Goal: Task Accomplishment & Management: Manage account settings

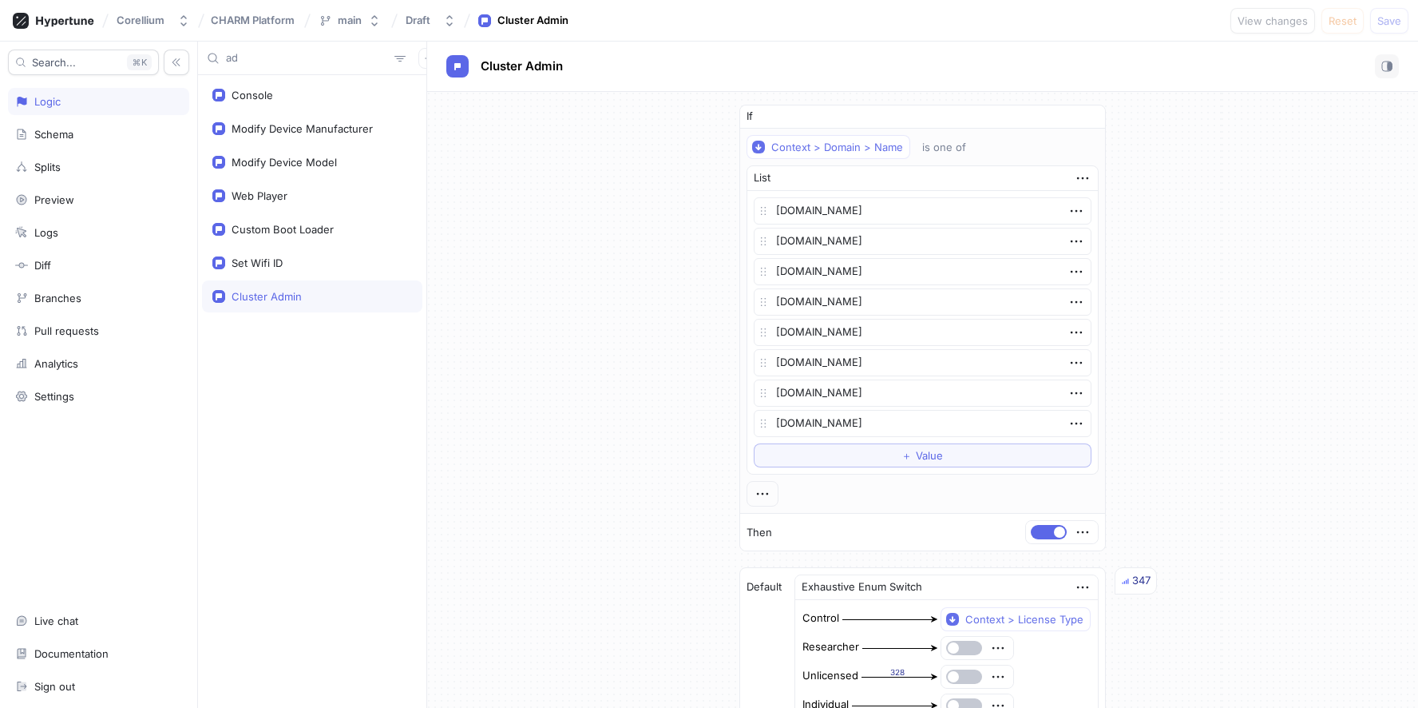
scroll to position [588, 0]
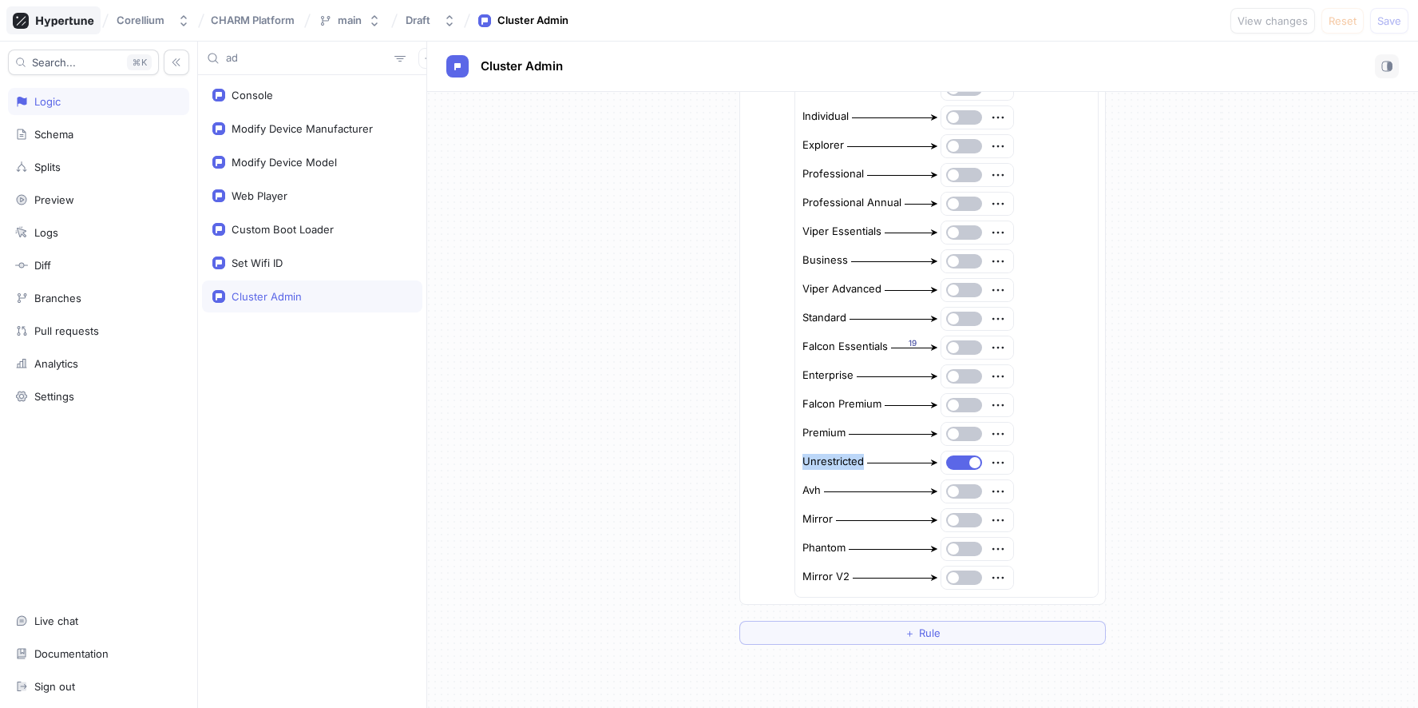
click at [42, 26] on icon at bounding box center [53, 21] width 81 height 16
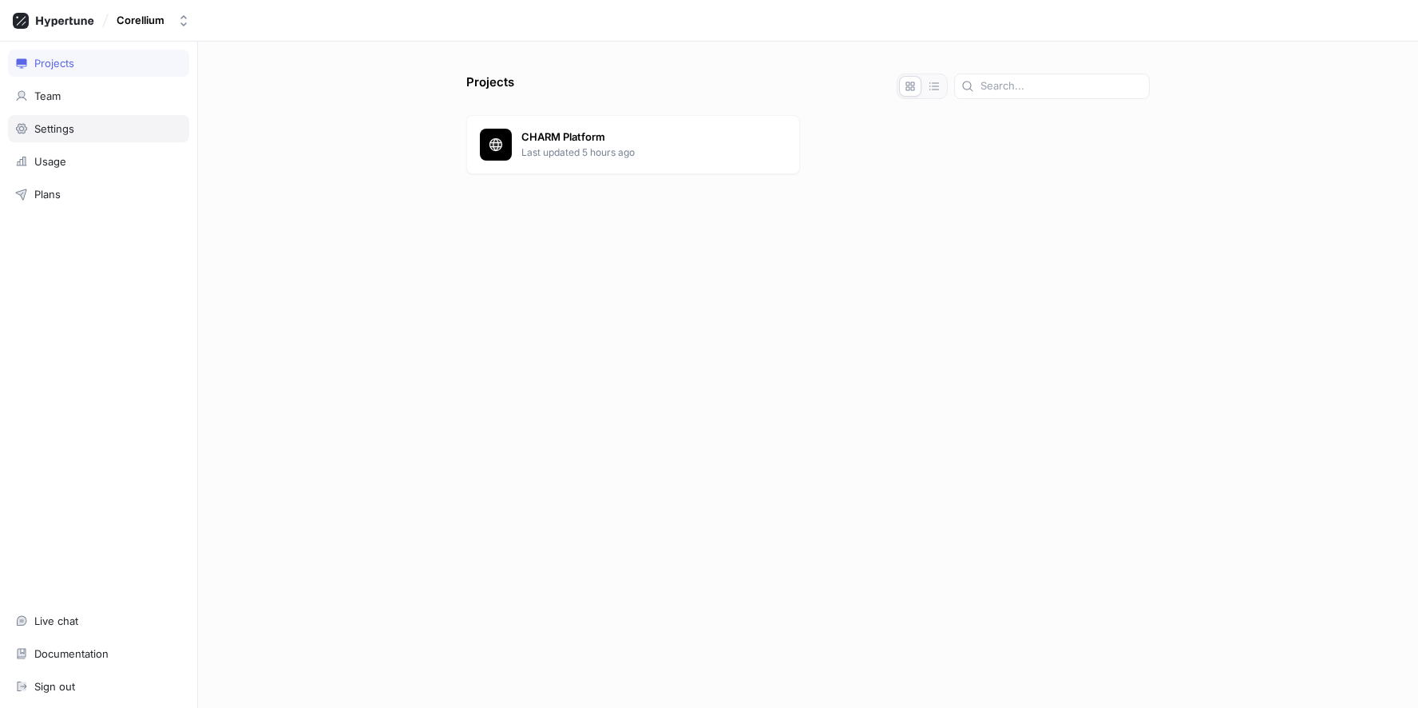
click at [67, 133] on div "Settings" at bounding box center [54, 128] width 40 height 13
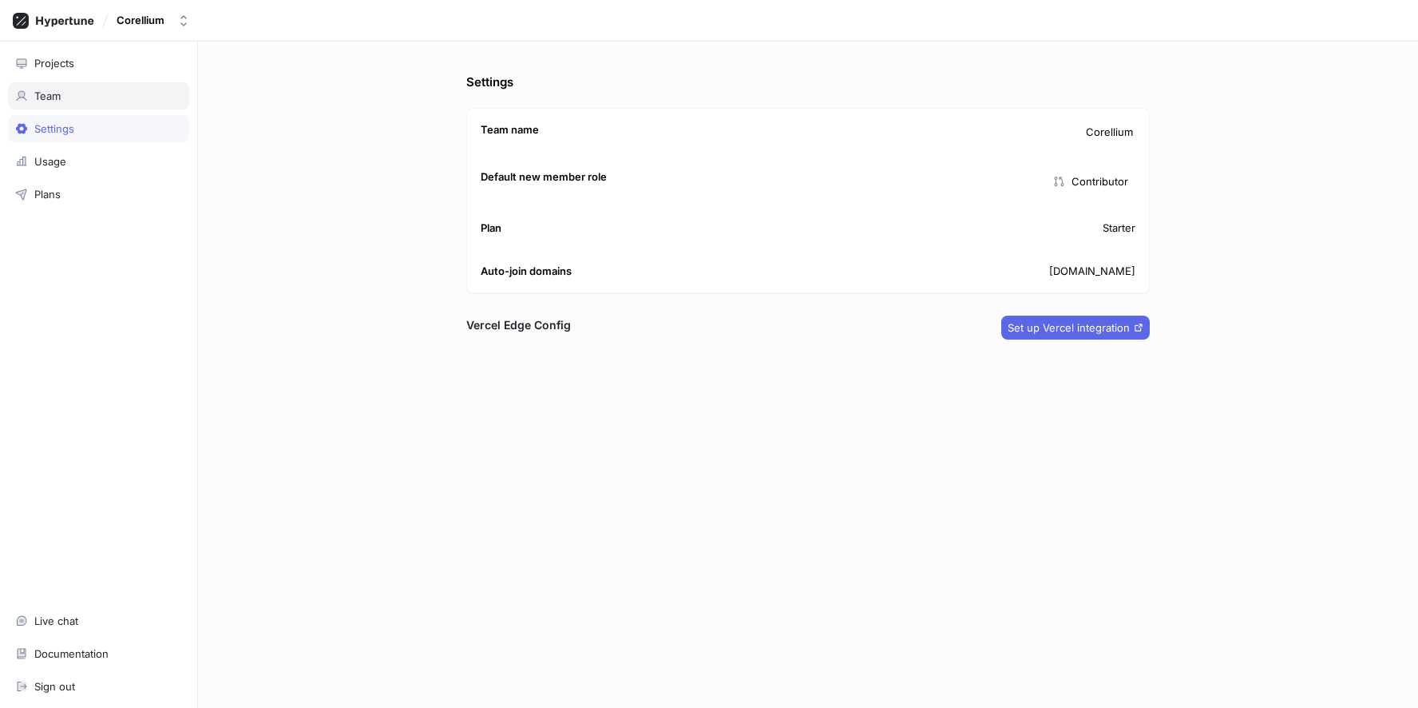
click at [61, 97] on div "Team" at bounding box center [98, 95] width 167 height 13
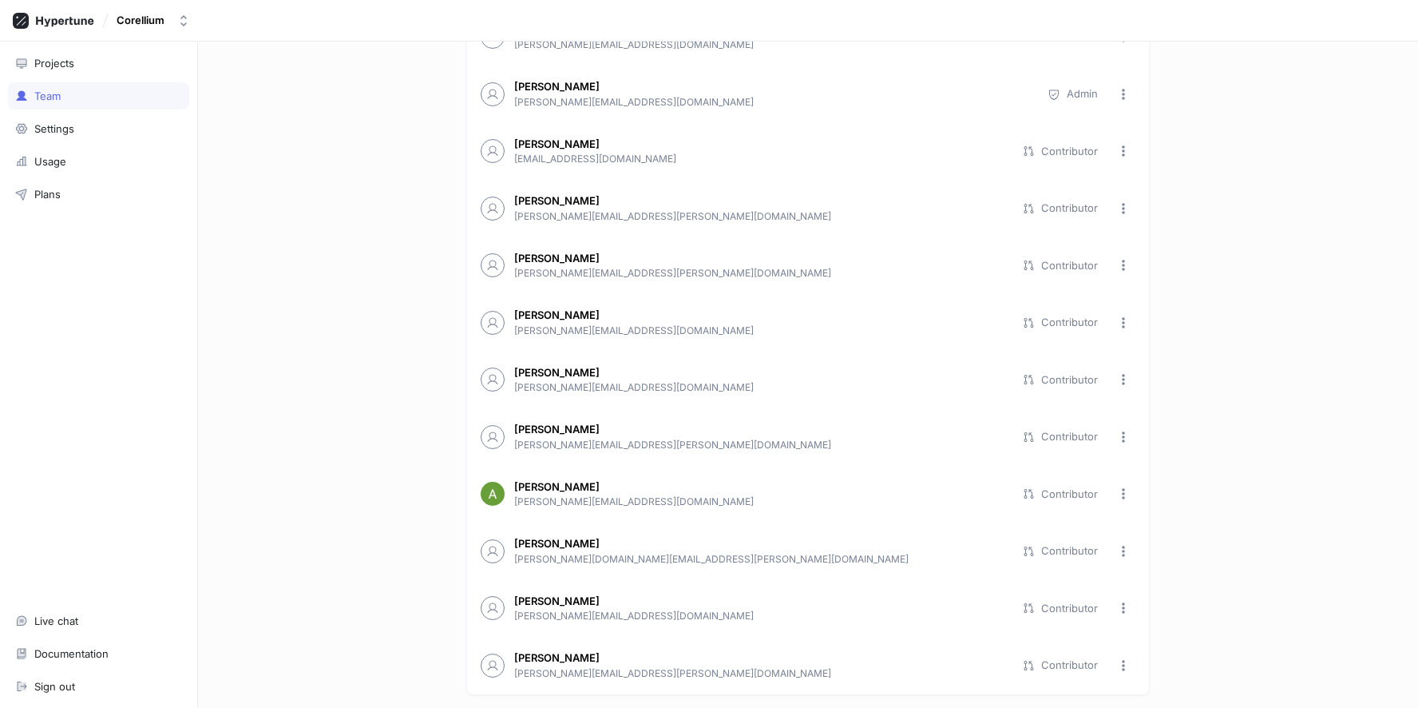
scroll to position [1415, 0]
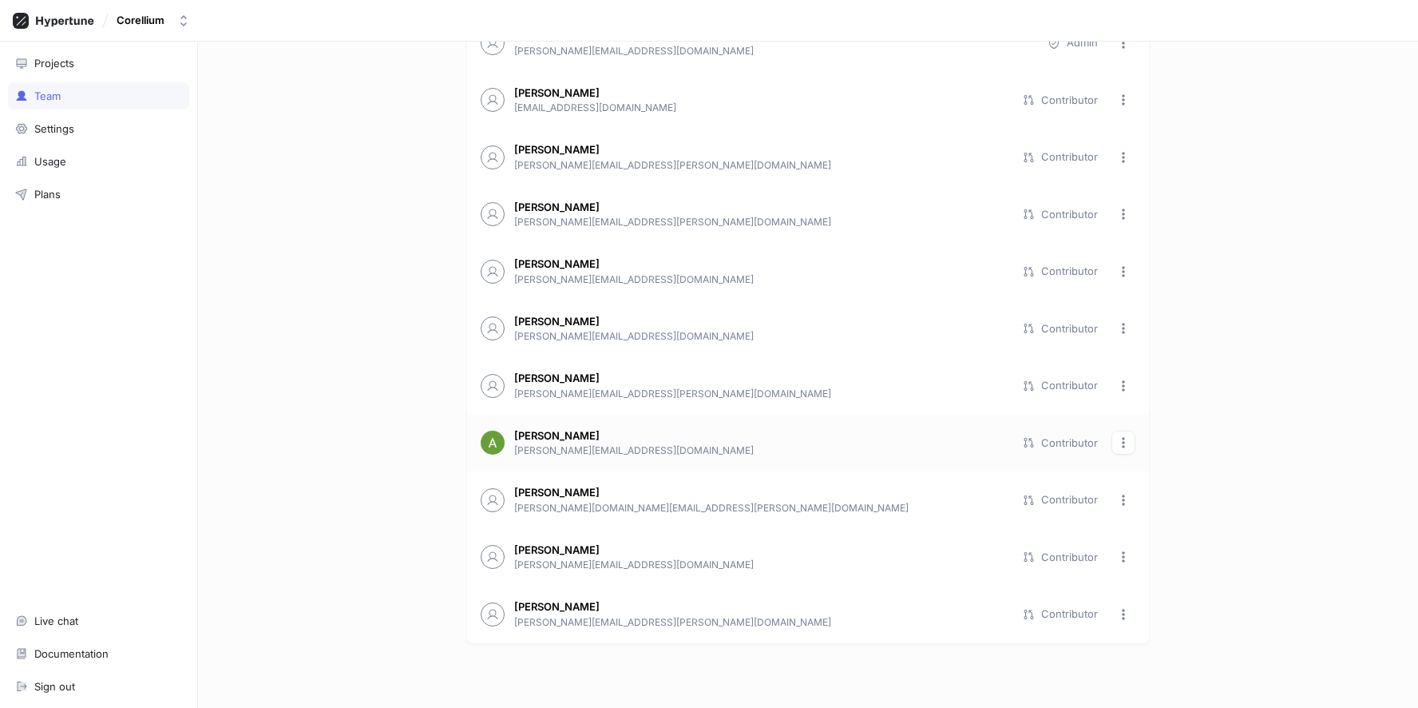
click at [1125, 446] on button "button" at bounding box center [1124, 442] width 24 height 24
click at [1184, 404] on div "Team members Invite Invite link Matthew Hershberger matthewh@corellium.com Admi…" at bounding box center [808, 375] width 1220 height 666
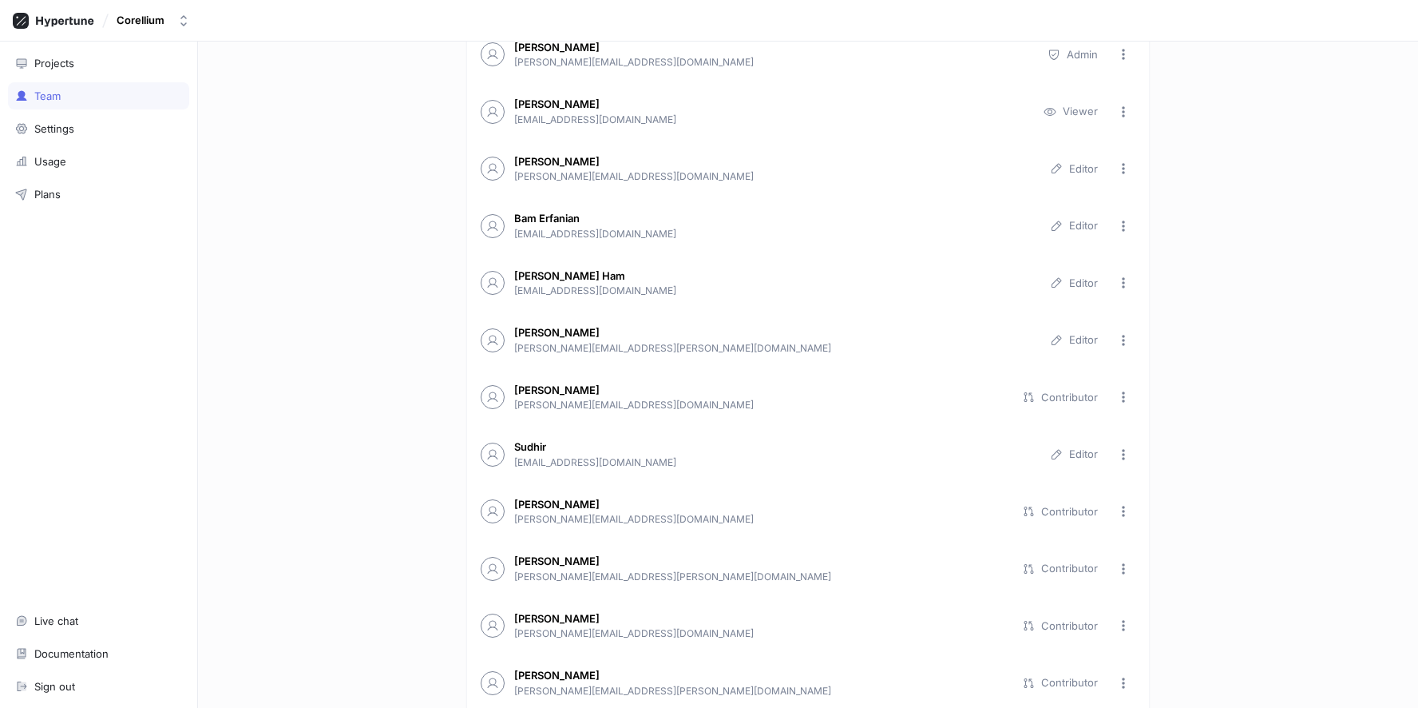
scroll to position [0, 0]
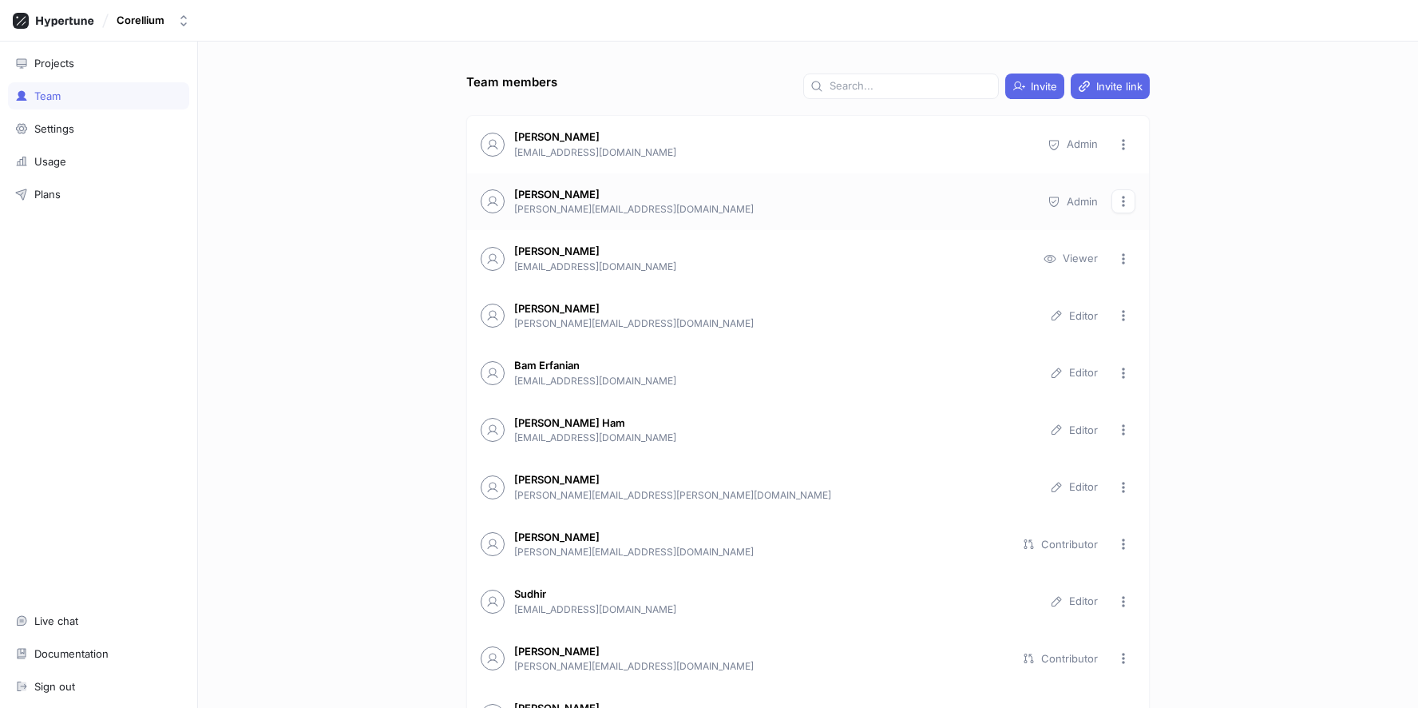
click at [1121, 198] on icon "button" at bounding box center [1123, 201] width 13 height 13
click at [1251, 184] on div "Team members Invite Invite link Matthew Hershberger matthewh@corellium.com Admi…" at bounding box center [808, 375] width 1220 height 666
click at [67, 57] on div "Projects" at bounding box center [54, 63] width 40 height 13
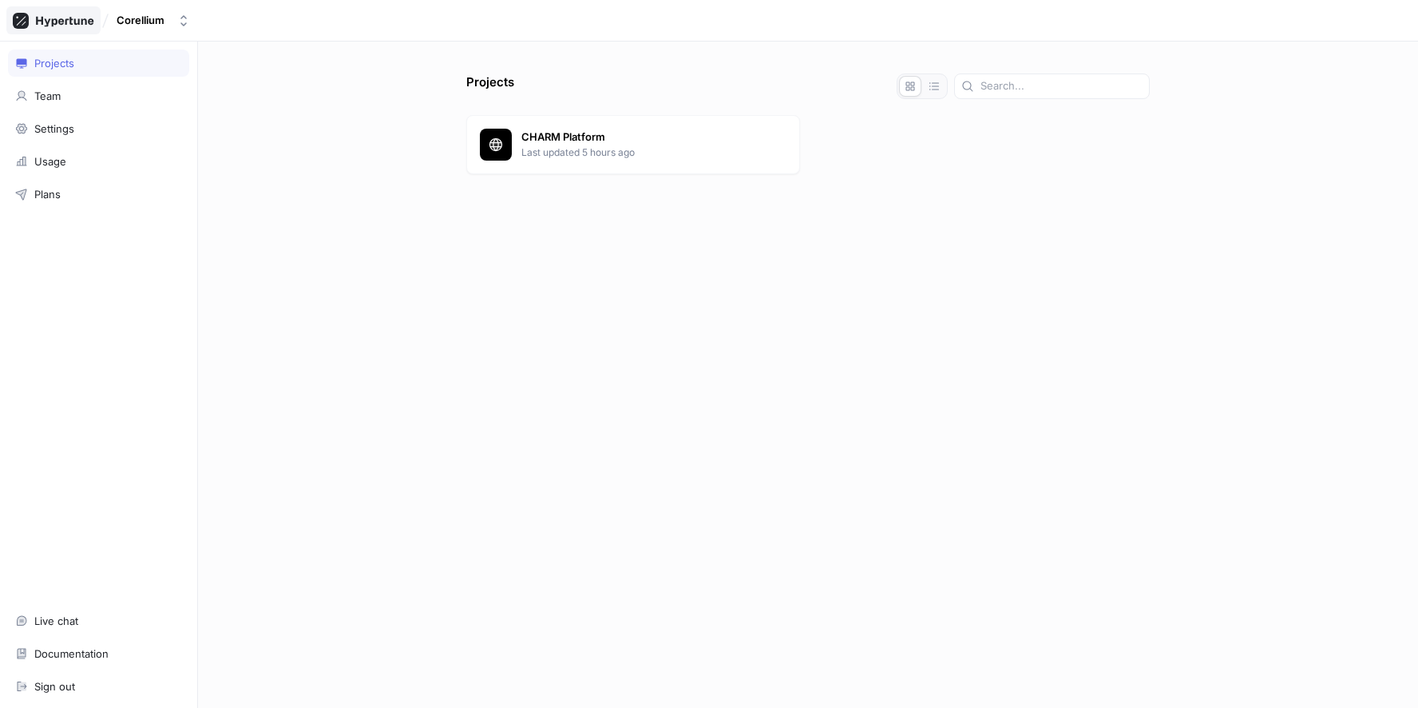
click at [77, 13] on icon at bounding box center [53, 21] width 81 height 16
click at [597, 149] on p "Last updated 5 hours ago" at bounding box center [654, 152] width 265 height 14
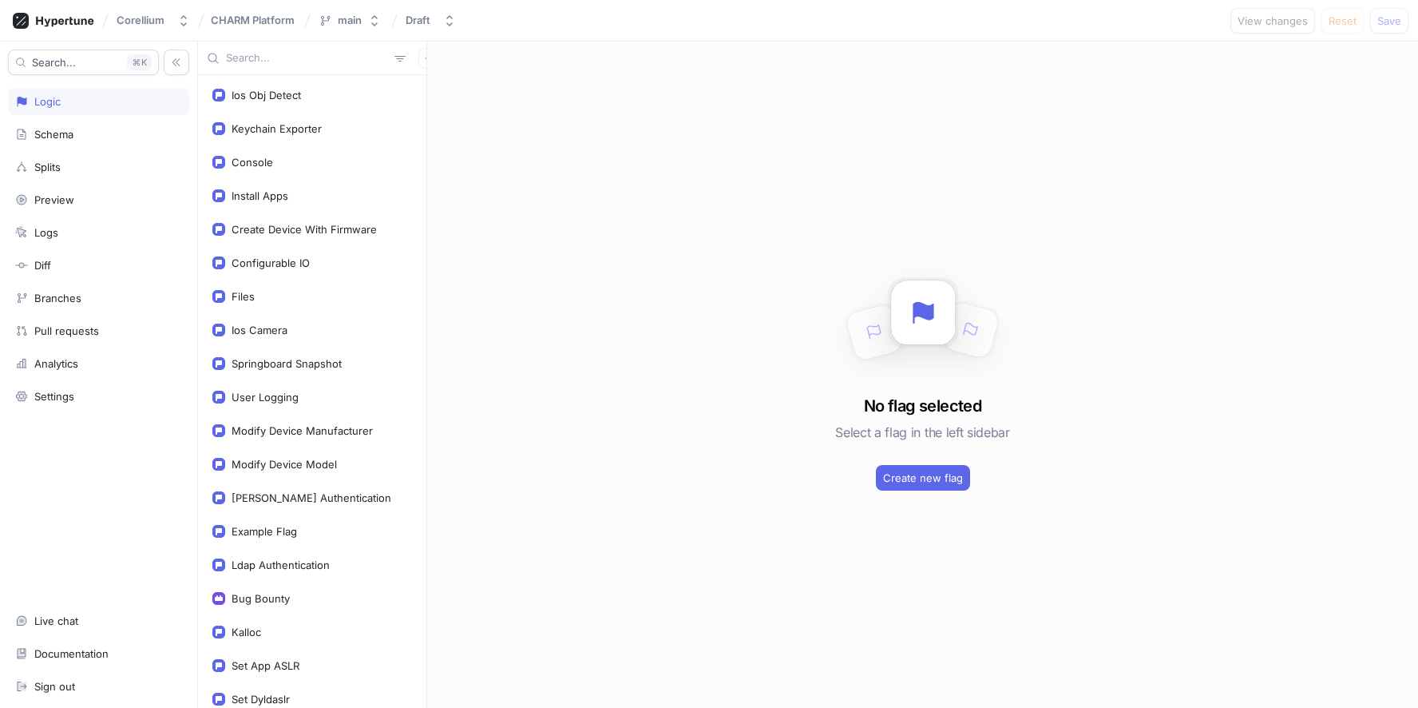
click at [276, 58] on input "text" at bounding box center [307, 58] width 162 height 16
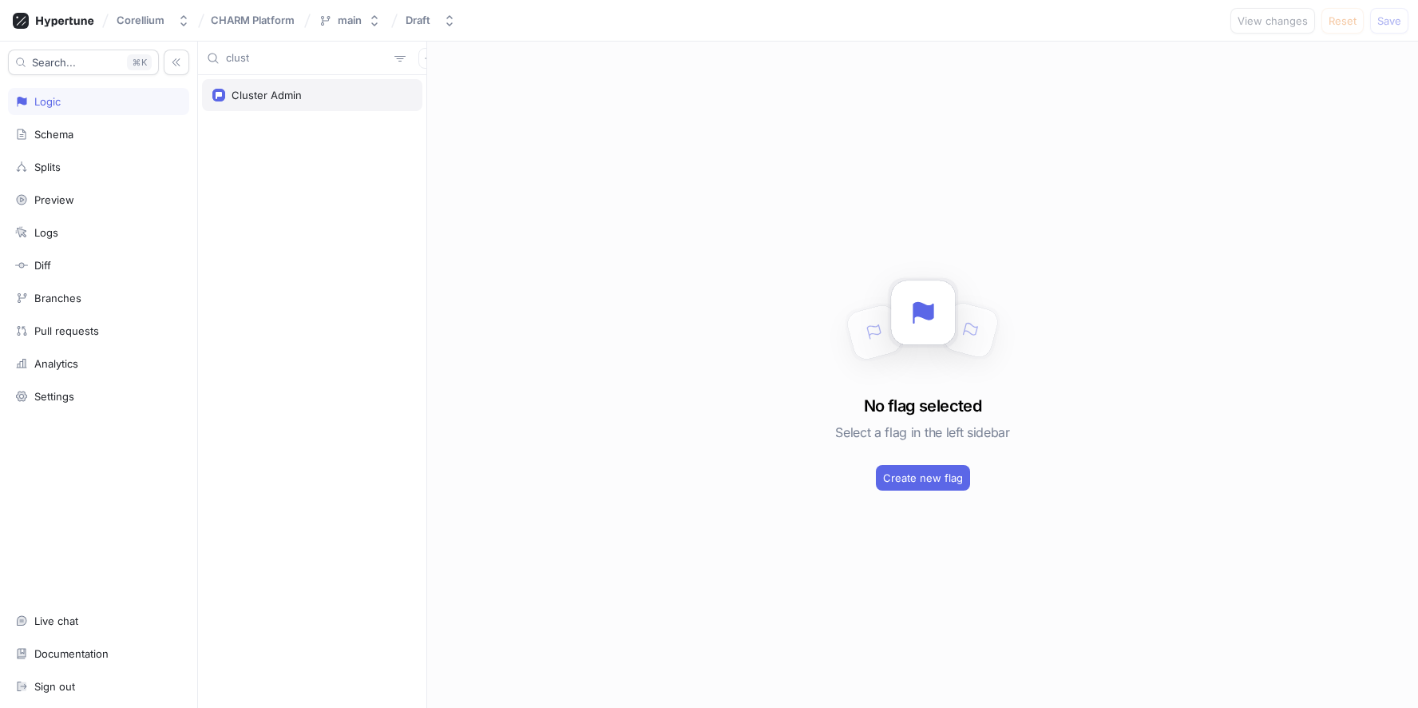
type input "clust"
click at [252, 94] on div "Cluster Admin" at bounding box center [267, 95] width 70 height 13
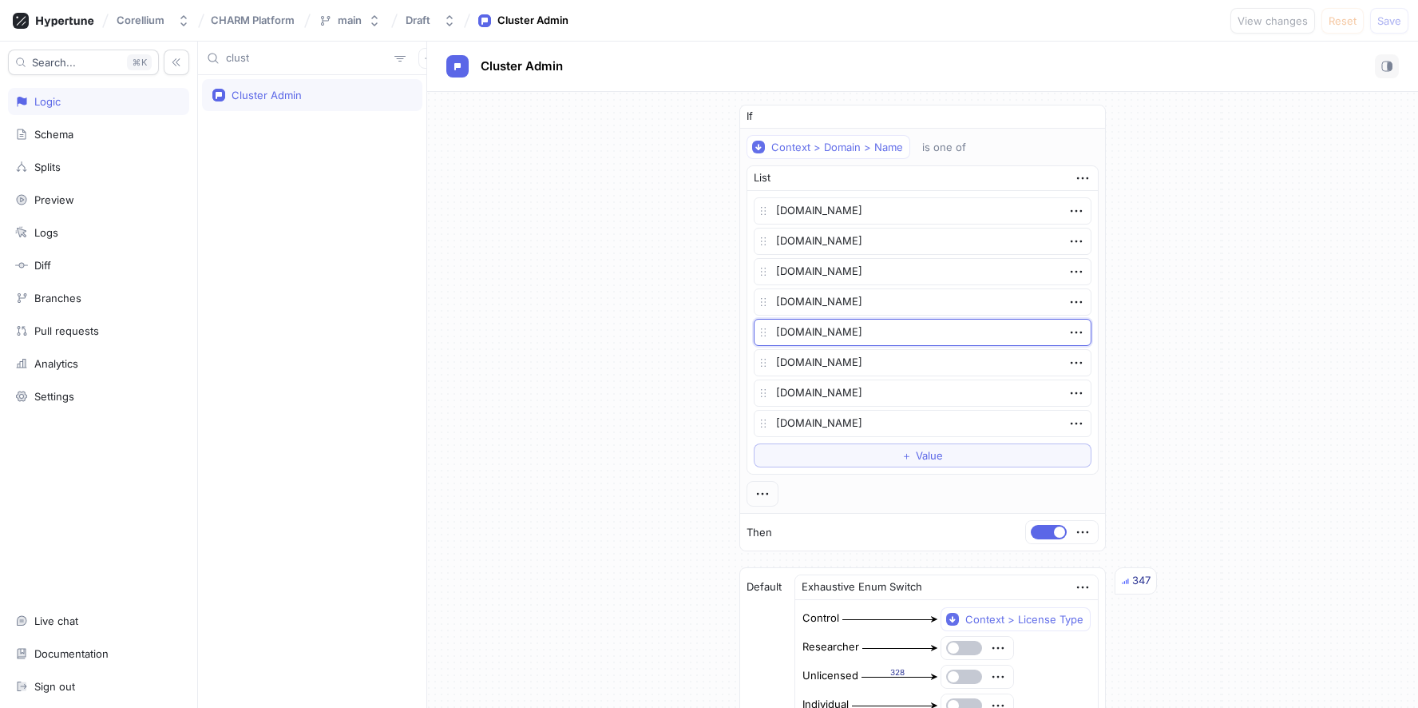
drag, startPoint x: 879, startPoint y: 335, endPoint x: 723, endPoint y: 328, distance: 155.9
click at [727, 328] on div "If Context > Domain > Name is one of List ci-3.corellium.co ci-1.corellium.co s…" at bounding box center [923, 668] width 393 height 1153
click at [636, 359] on div "If Context > Domain > Name is one of List ci-3.corellium.co ci-1.corellium.co s…" at bounding box center [922, 668] width 991 height 1153
type textarea "x"
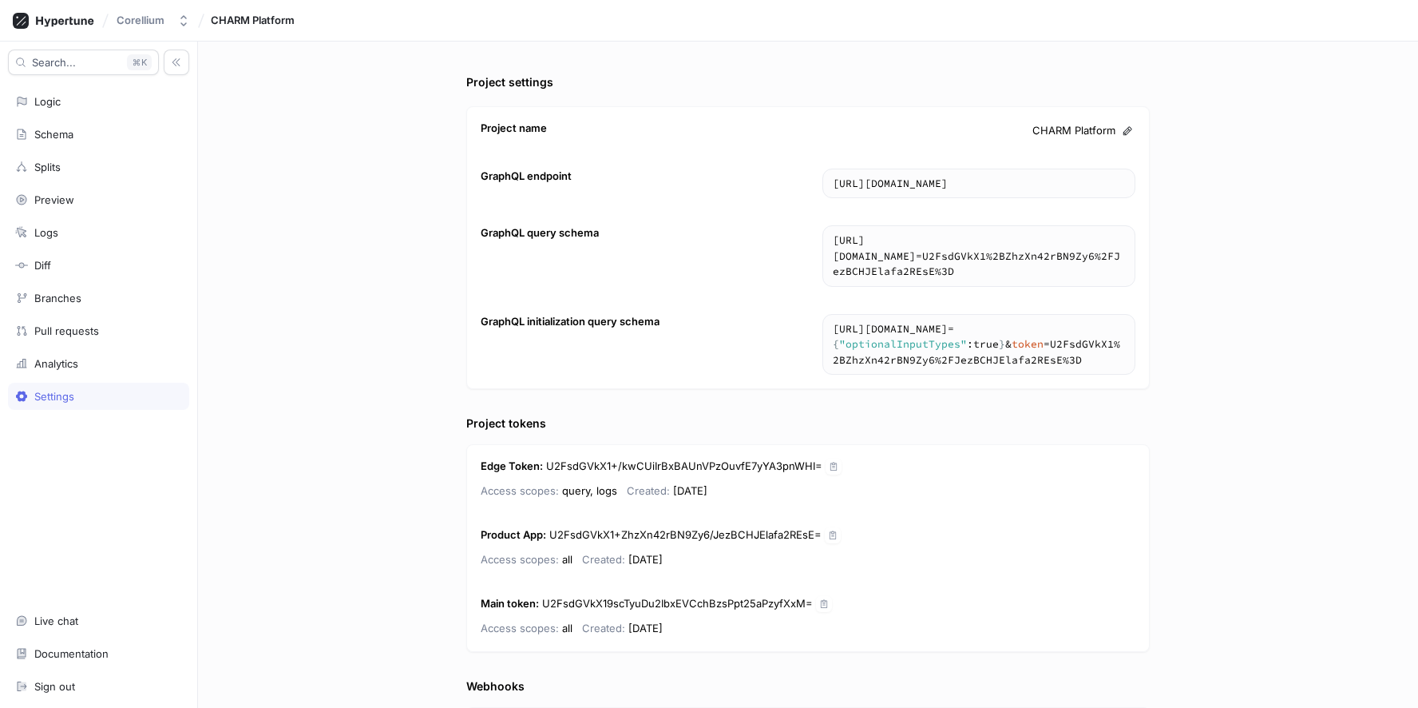
scroll to position [157, 0]
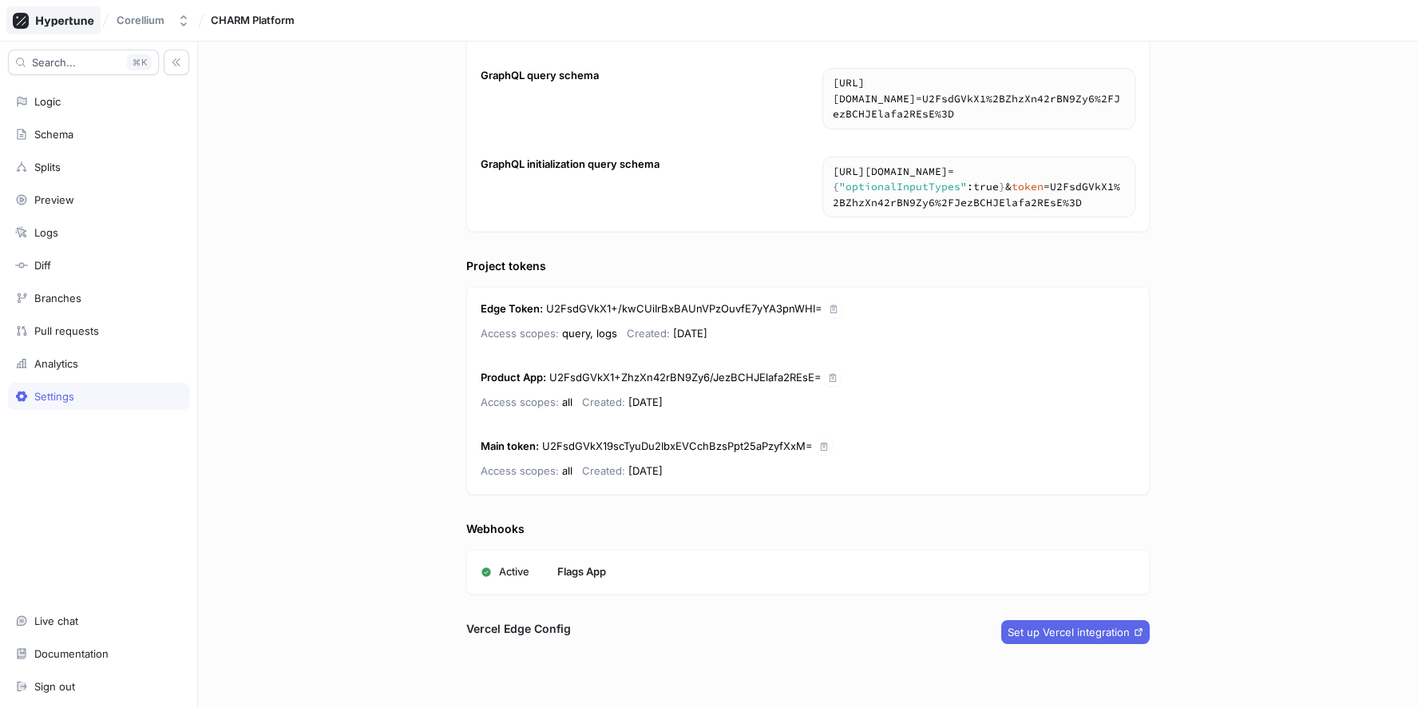
click at [57, 25] on icon at bounding box center [53, 21] width 81 height 16
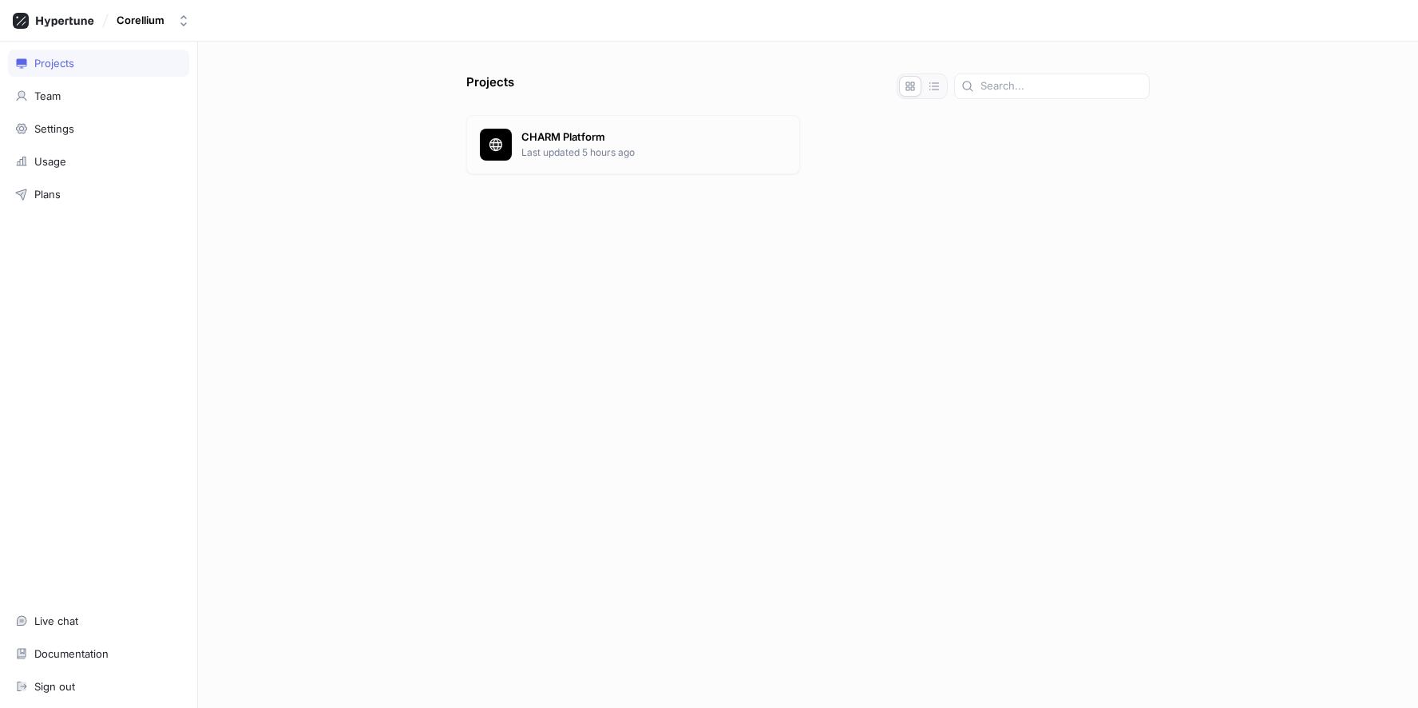
click at [565, 159] on p "Last updated 5 hours ago" at bounding box center [654, 152] width 265 height 14
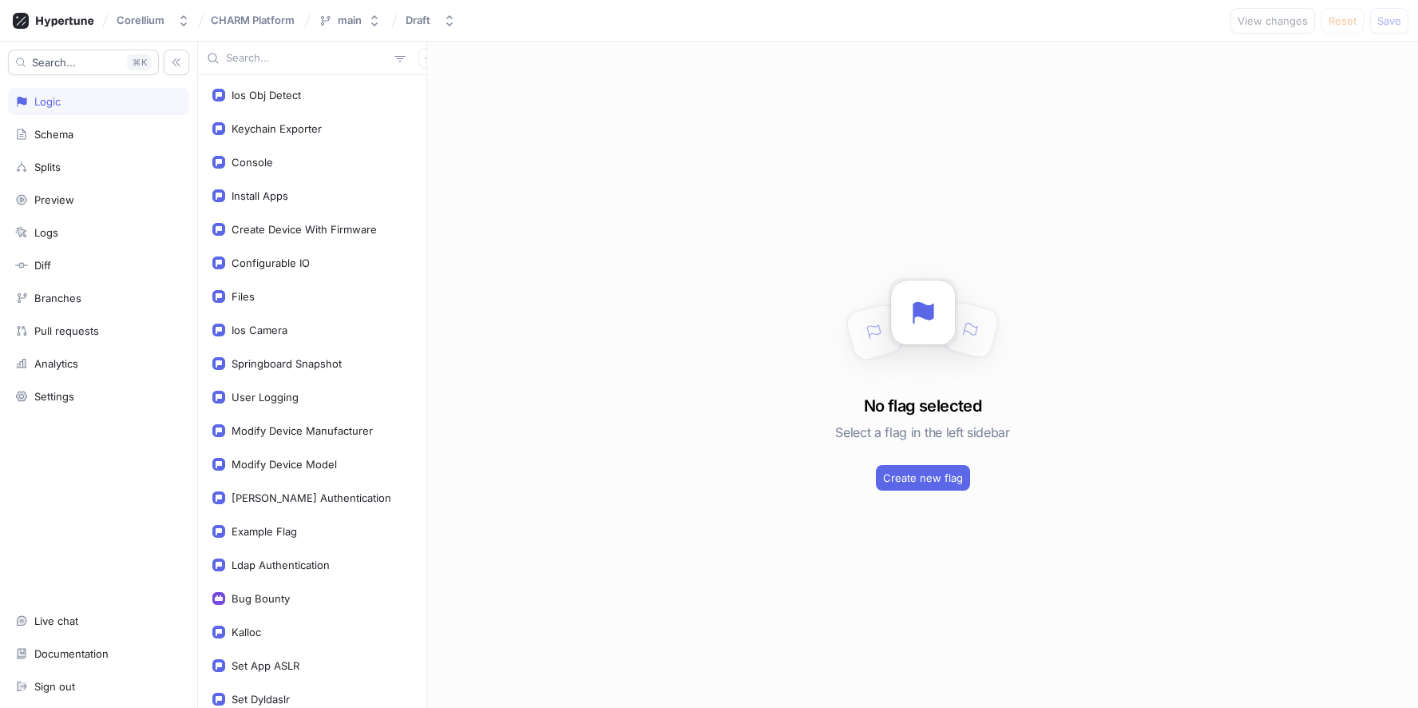
click at [307, 64] on div at bounding box center [312, 59] width 228 height 34
click at [307, 64] on input "text" at bounding box center [307, 58] width 162 height 16
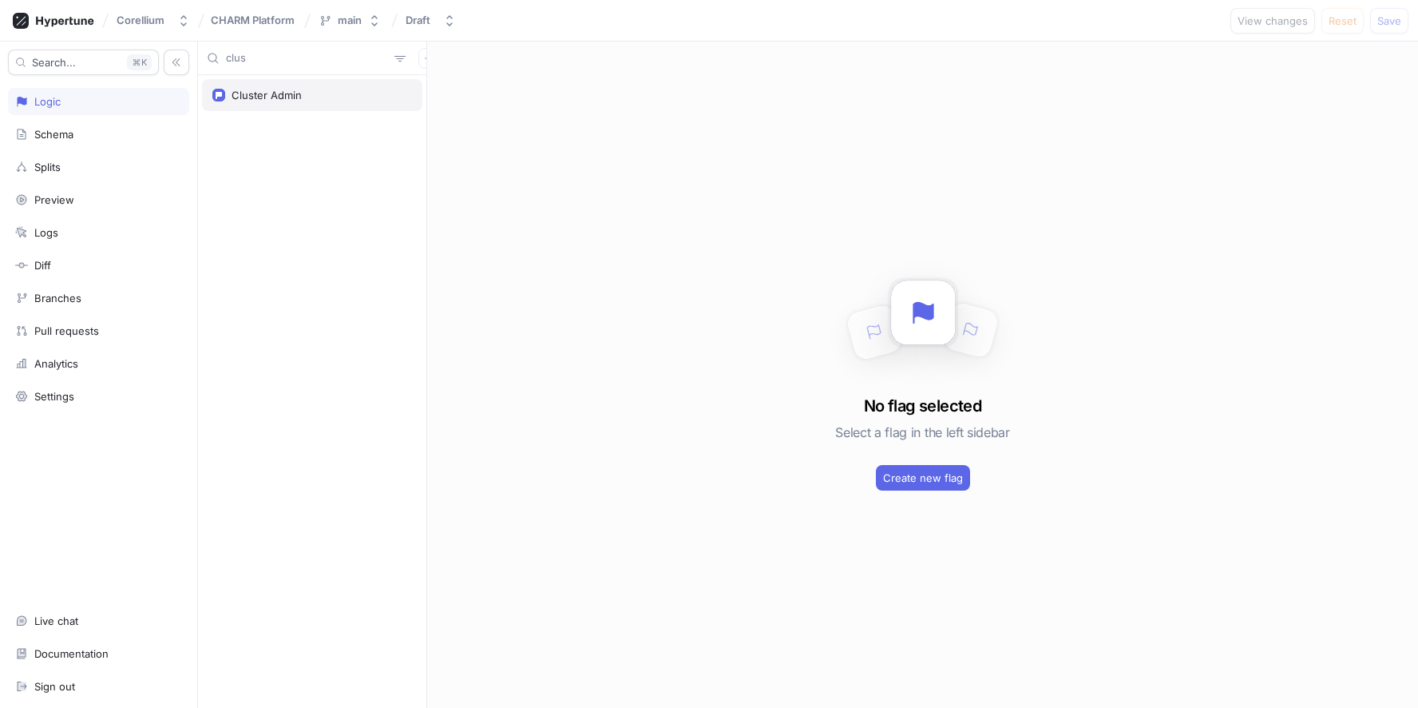
type input "clus"
click at [272, 99] on div "Cluster Admin" at bounding box center [267, 95] width 70 height 13
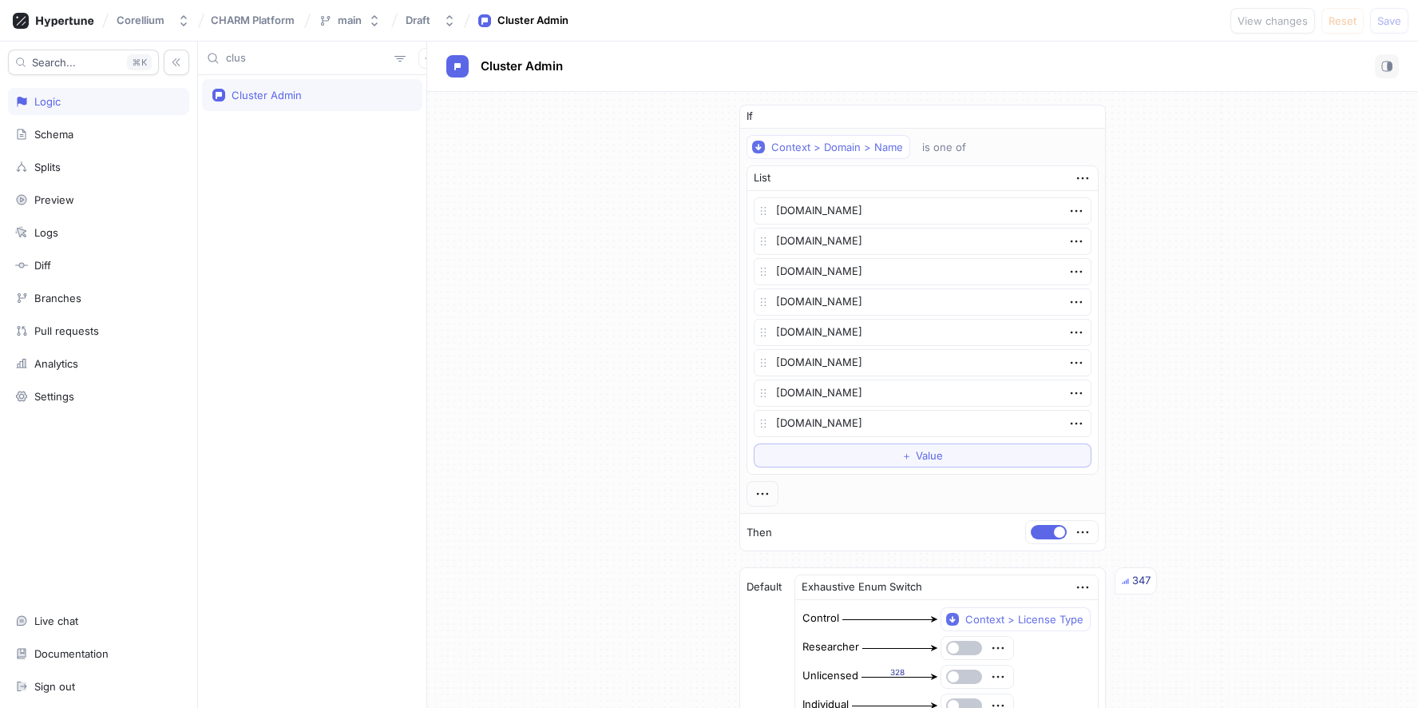
click at [712, 2] on div "Corellium CHARM Platform main Draft Cluster Admin View changes Reset Save" at bounding box center [709, 21] width 1418 height 42
type textarea "x"
